Goal: Information Seeking & Learning: Learn about a topic

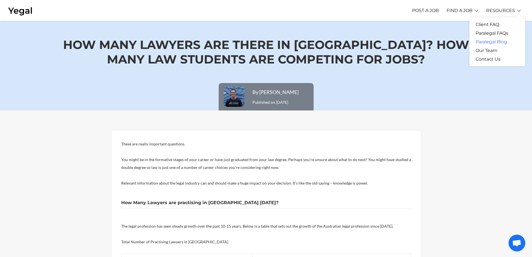
click at [497, 44] on link "Paralegal Blog" at bounding box center [491, 41] width 44 height 9
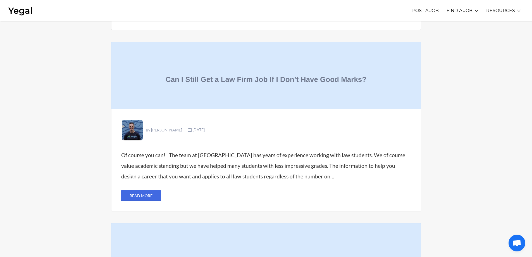
scroll to position [1368, 0]
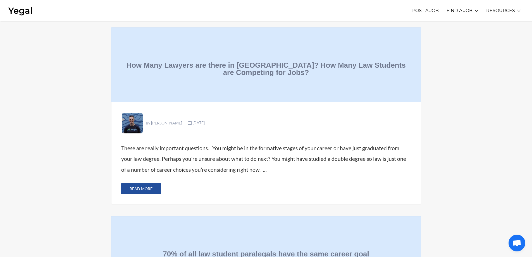
drag, startPoint x: 135, startPoint y: 161, endPoint x: 143, endPoint y: 164, distance: 8.6
click at [143, 183] on link "Read More" at bounding box center [141, 188] width 40 height 11
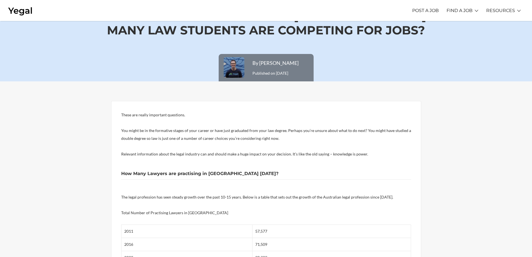
scroll to position [56, 0]
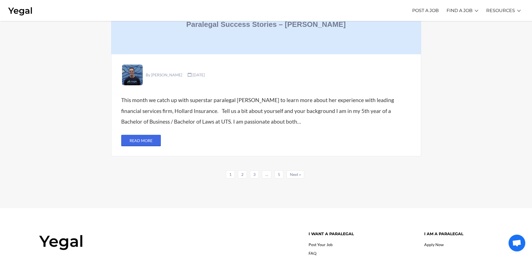
scroll to position [1787, 0]
